Goal: Task Accomplishment & Management: Manage account settings

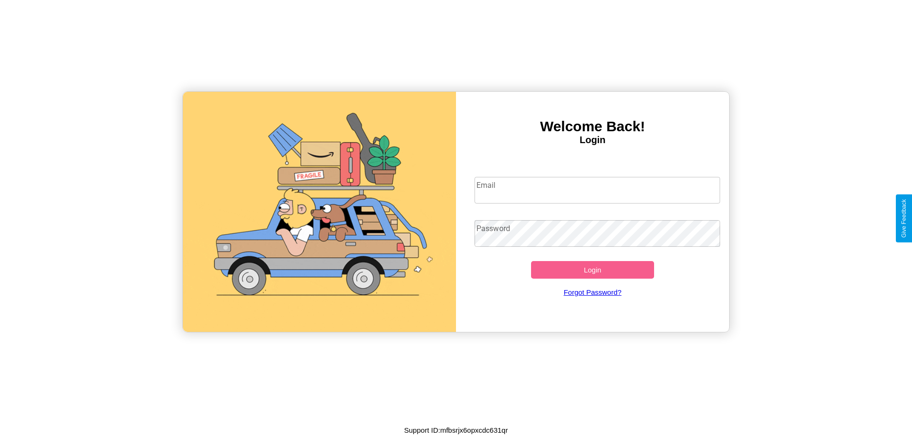
click at [597, 190] on input "Email" at bounding box center [598, 190] width 246 height 27
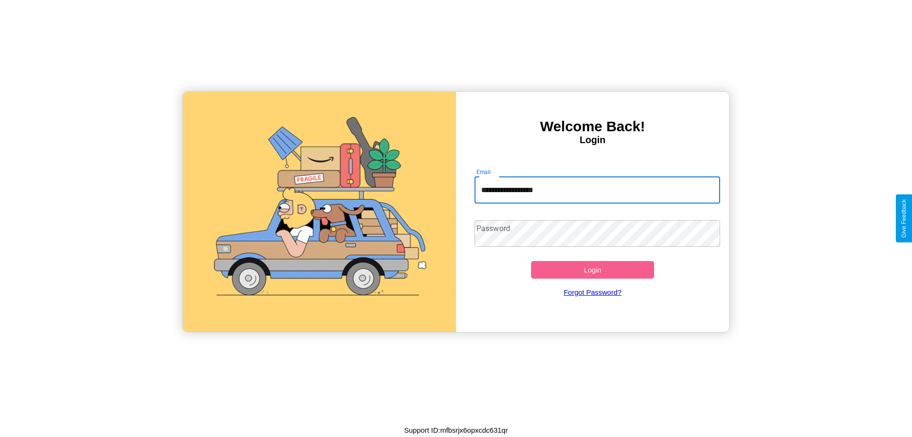
type input "**********"
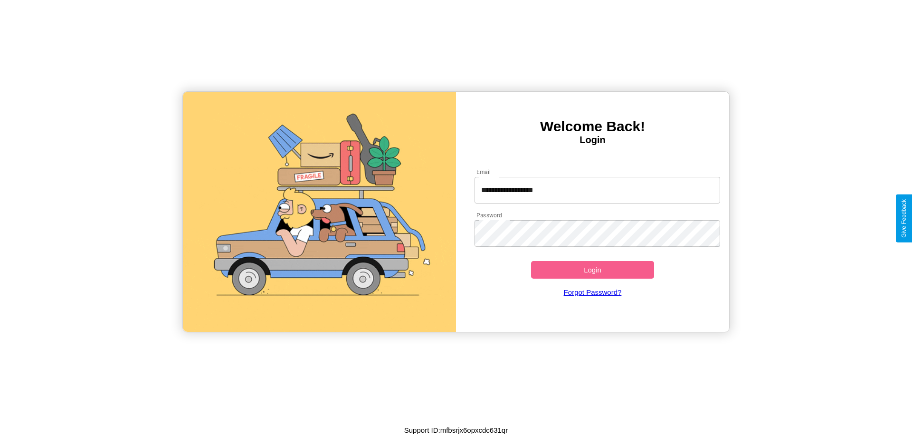
click at [592, 269] on button "Login" at bounding box center [592, 270] width 123 height 18
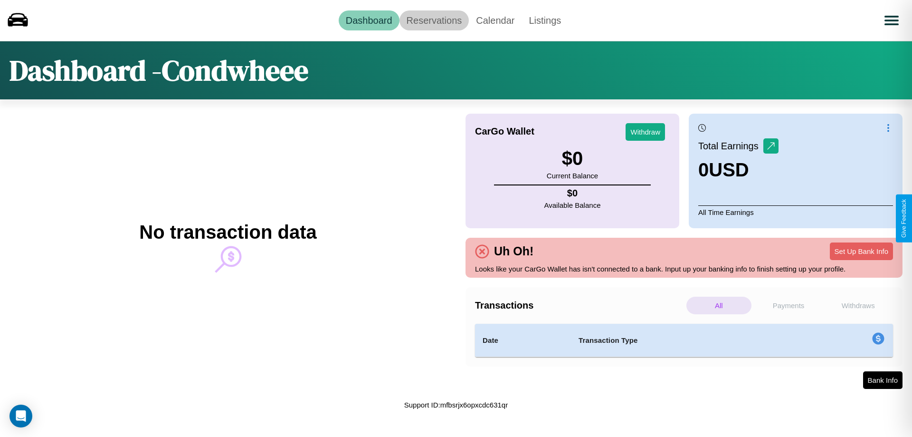
click at [434, 20] on link "Reservations" at bounding box center [434, 20] width 70 height 20
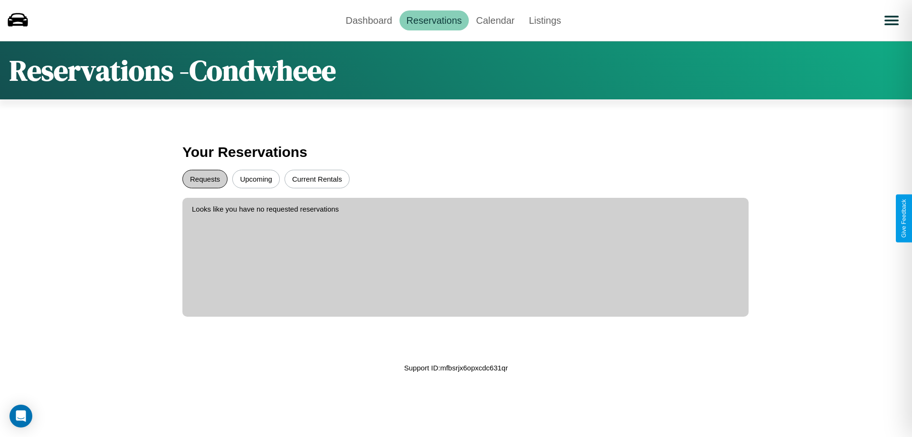
click at [205, 179] on button "Requests" at bounding box center [204, 179] width 45 height 19
click at [317, 179] on button "Current Rentals" at bounding box center [317, 179] width 65 height 19
click at [256, 179] on button "Upcoming" at bounding box center [255, 179] width 47 height 19
